Goal: Task Accomplishment & Management: Manage account settings

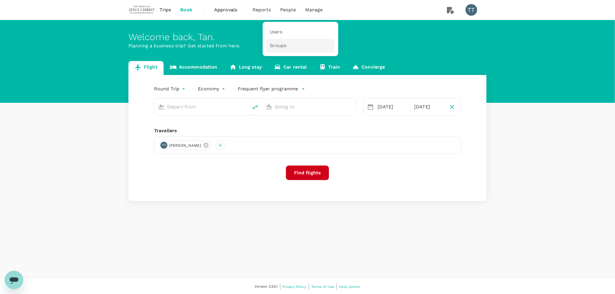
click at [284, 44] on span "Groups" at bounding box center [278, 45] width 17 height 7
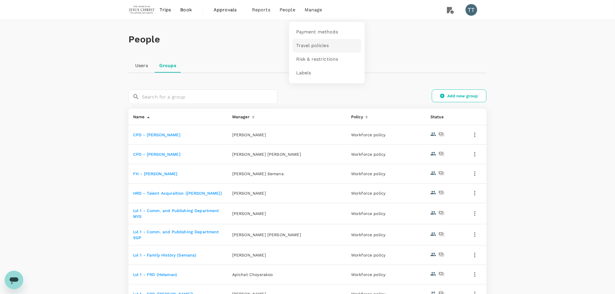
click at [319, 44] on span "Travel policies" at bounding box center [312, 45] width 33 height 7
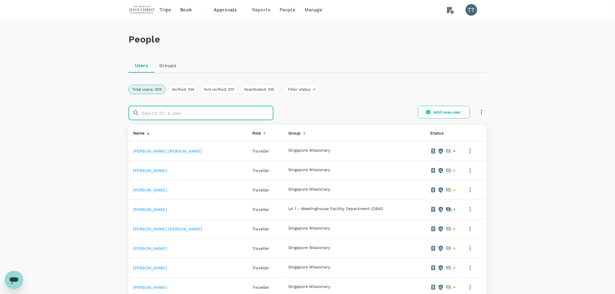
drag, startPoint x: 164, startPoint y: 63, endPoint x: 166, endPoint y: 66, distance: 4.1
click at [164, 63] on link "Groups" at bounding box center [168, 66] width 26 height 14
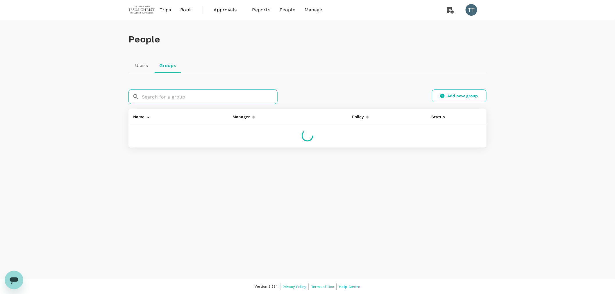
click at [169, 97] on input "text" at bounding box center [210, 97] width 136 height 15
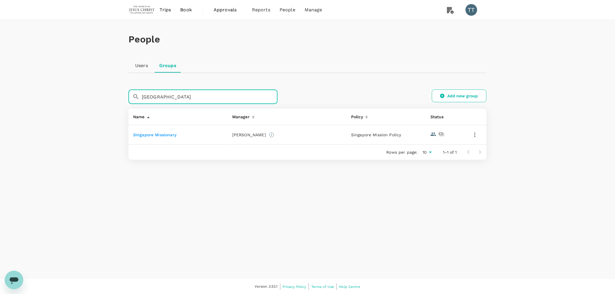
type input "singapore"
click at [166, 136] on link "Singapore Missionary" at bounding box center [154, 135] width 43 height 5
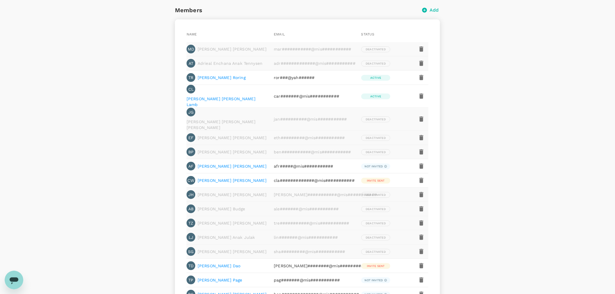
scroll to position [97, 0]
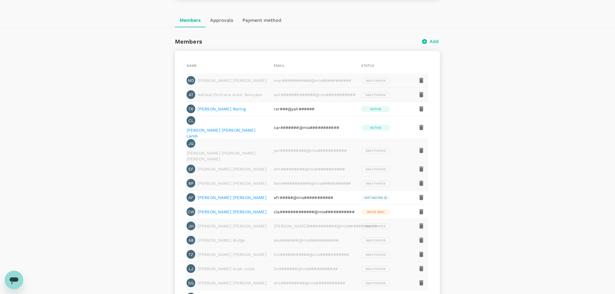
click at [224, 109] on p "Tamara Boyle Roring" at bounding box center [222, 109] width 48 height 6
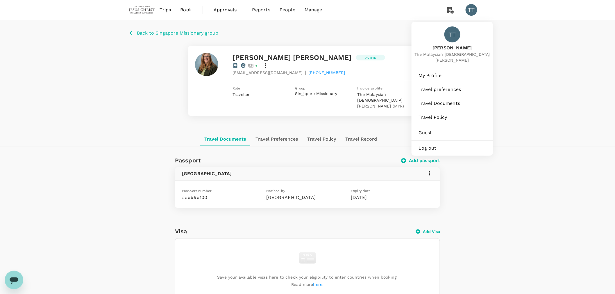
click at [471, 7] on div "TT" at bounding box center [472, 10] width 12 height 12
click at [475, 15] on div "TT" at bounding box center [474, 10] width 16 height 12
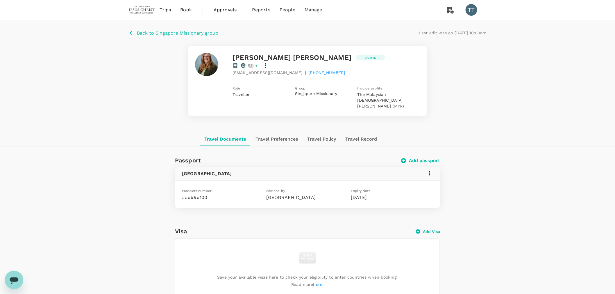
click at [470, 7] on div "TT" at bounding box center [472, 10] width 12 height 12
click at [310, 13] on li "Manage" at bounding box center [313, 10] width 27 height 20
click at [320, 30] on span "Payment methods" at bounding box center [317, 32] width 42 height 7
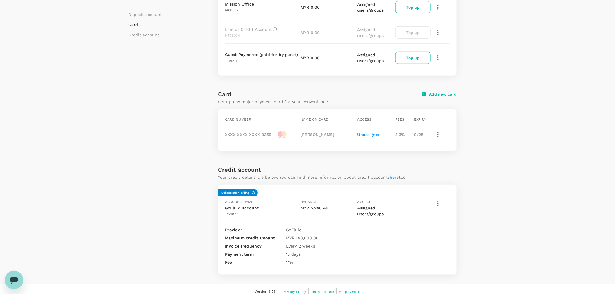
scroll to position [117, 0]
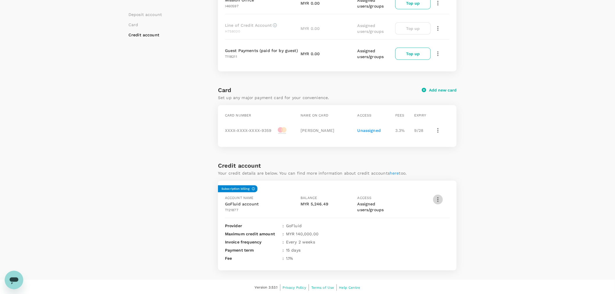
click at [437, 197] on icon "button" at bounding box center [437, 199] width 1 height 5
click at [455, 223] on span "Edit user access" at bounding box center [462, 225] width 49 height 7
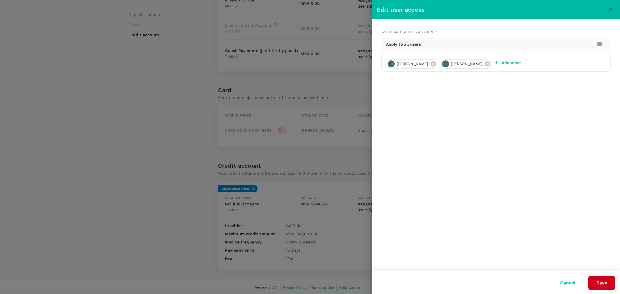
click at [508, 61] on p "Add more" at bounding box center [511, 63] width 19 height 6
type input "singapore"
click at [567, 279] on button "Cancel" at bounding box center [568, 283] width 32 height 15
